Goal: Navigation & Orientation: Find specific page/section

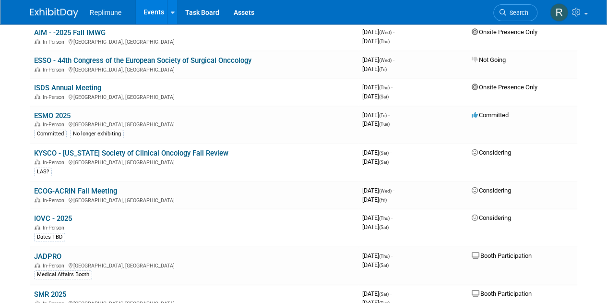
scroll to position [353, 0]
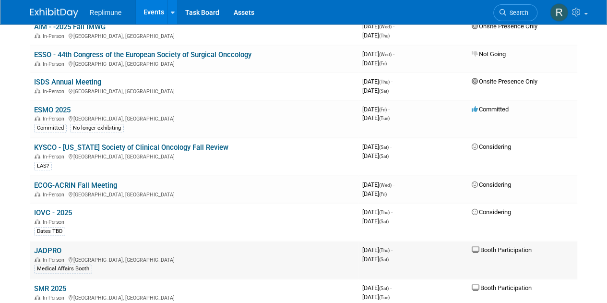
click at [52, 248] on link "JADPRO" at bounding box center [47, 250] width 27 height 9
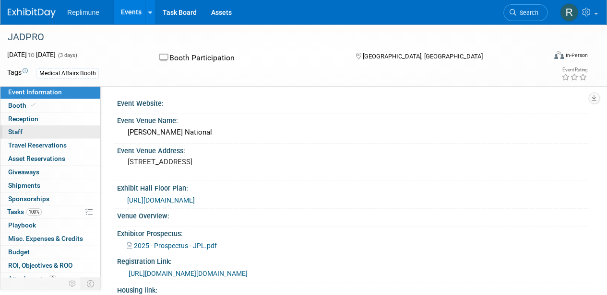
click at [34, 134] on link "0 Staff 0" at bounding box center [50, 132] width 100 height 13
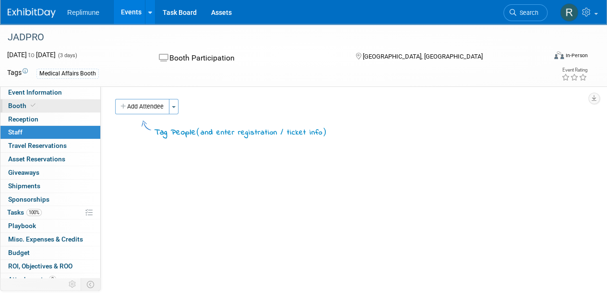
click at [39, 105] on link "Booth" at bounding box center [50, 105] width 100 height 13
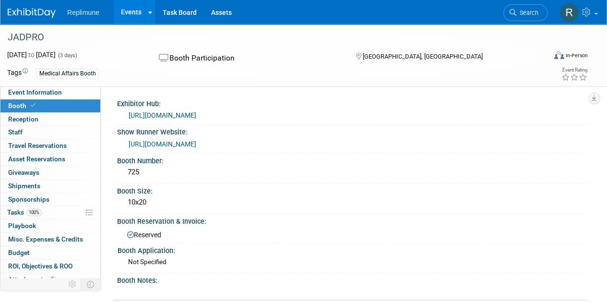
scroll to position [19, 0]
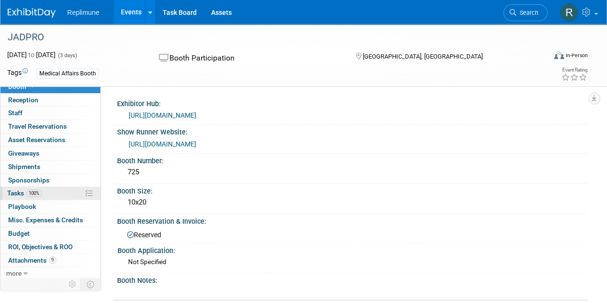
click at [49, 195] on link "100% Tasks 100%" at bounding box center [50, 193] width 100 height 13
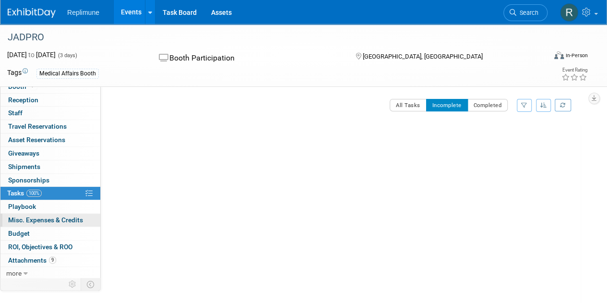
click at [72, 224] on link "0 Misc. Expenses & Credits 0" at bounding box center [50, 219] width 100 height 13
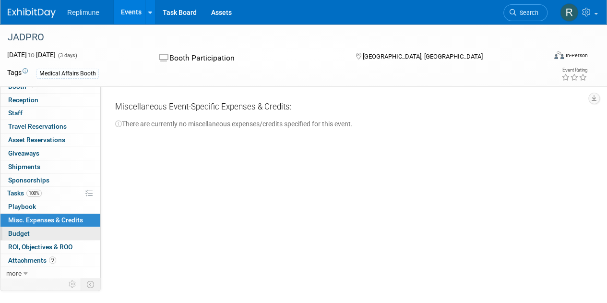
click at [57, 231] on link "Budget" at bounding box center [50, 233] width 100 height 13
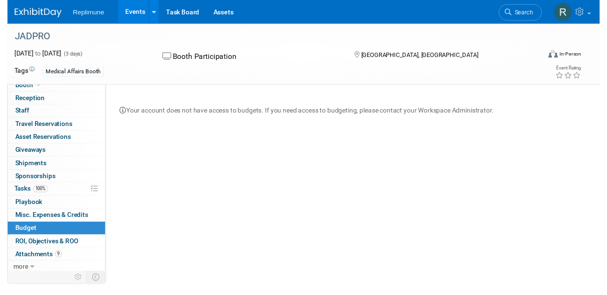
scroll to position [0, 0]
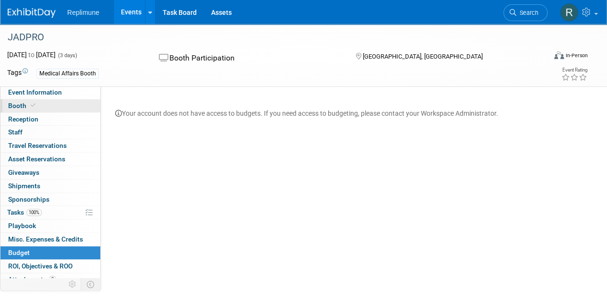
click at [25, 102] on span "Booth" at bounding box center [22, 106] width 29 height 8
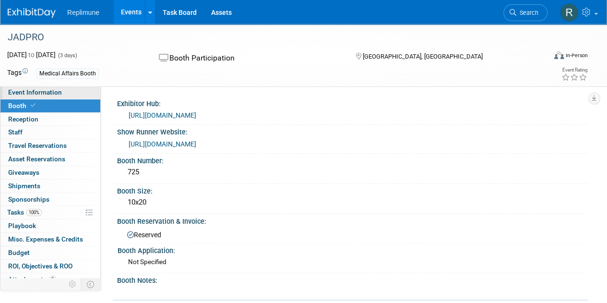
click at [67, 90] on link "Event Information" at bounding box center [50, 92] width 100 height 13
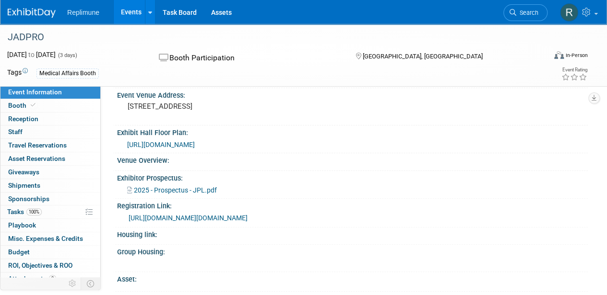
scroll to position [29, 0]
